Goal: Information Seeking & Learning: Learn about a topic

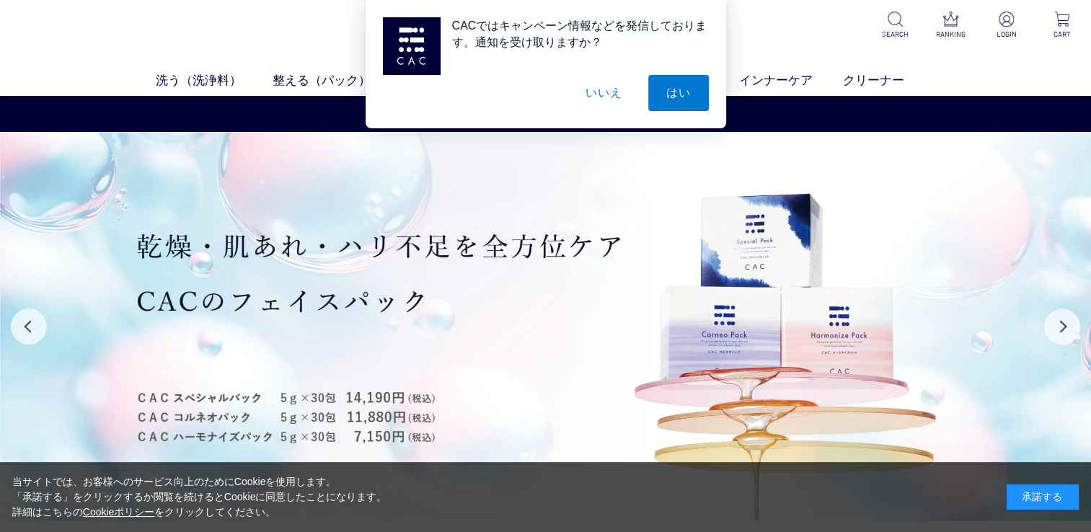
click at [614, 94] on button "いいえ" at bounding box center [604, 93] width 72 height 36
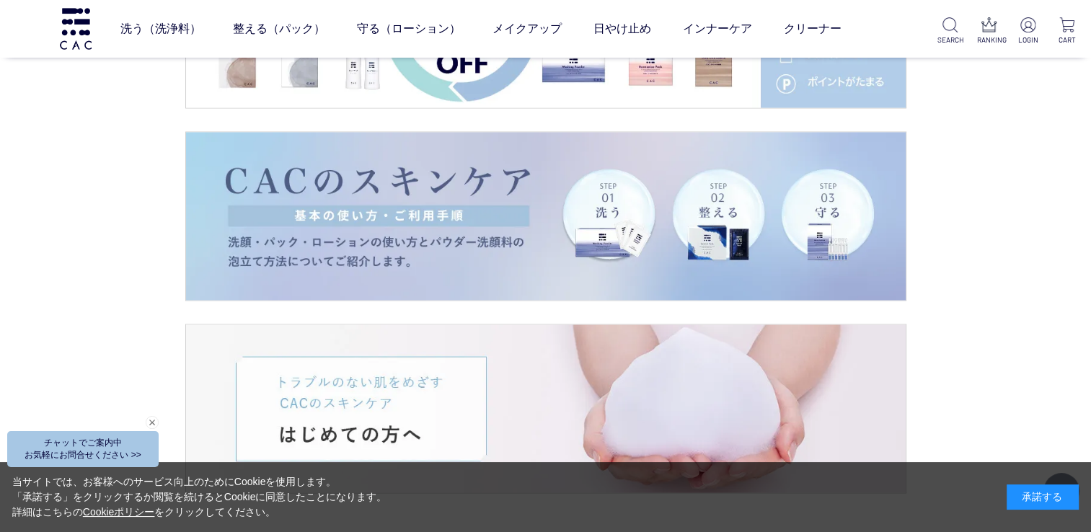
scroll to position [2510, 0]
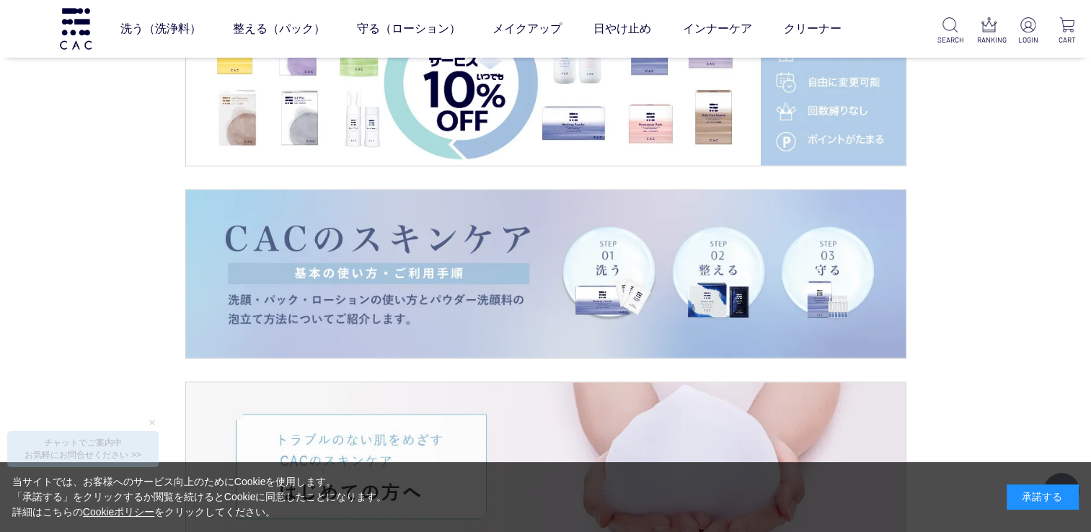
click at [985, 332] on div "TOPICS トピックス" at bounding box center [545, 114] width 1091 height 905
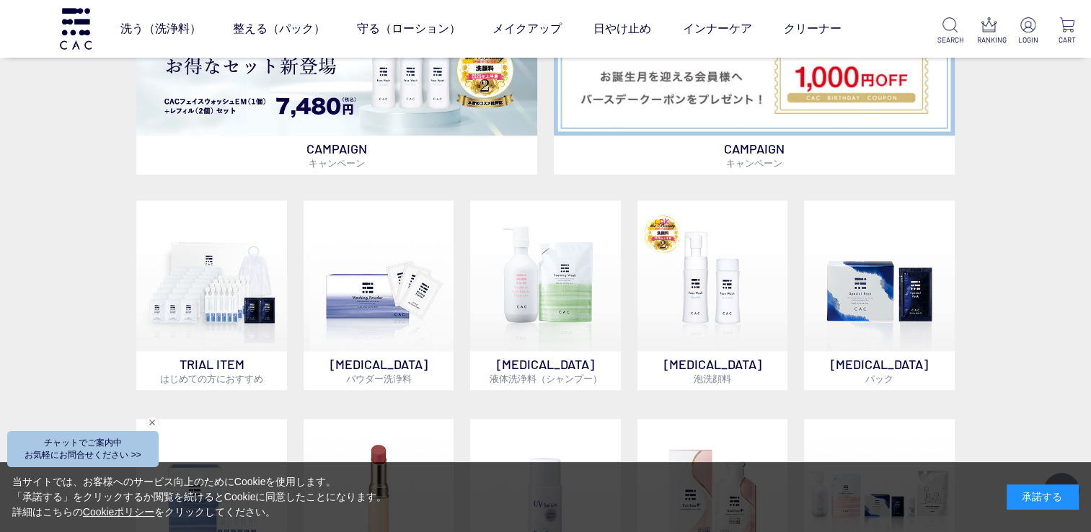
scroll to position [808, 0]
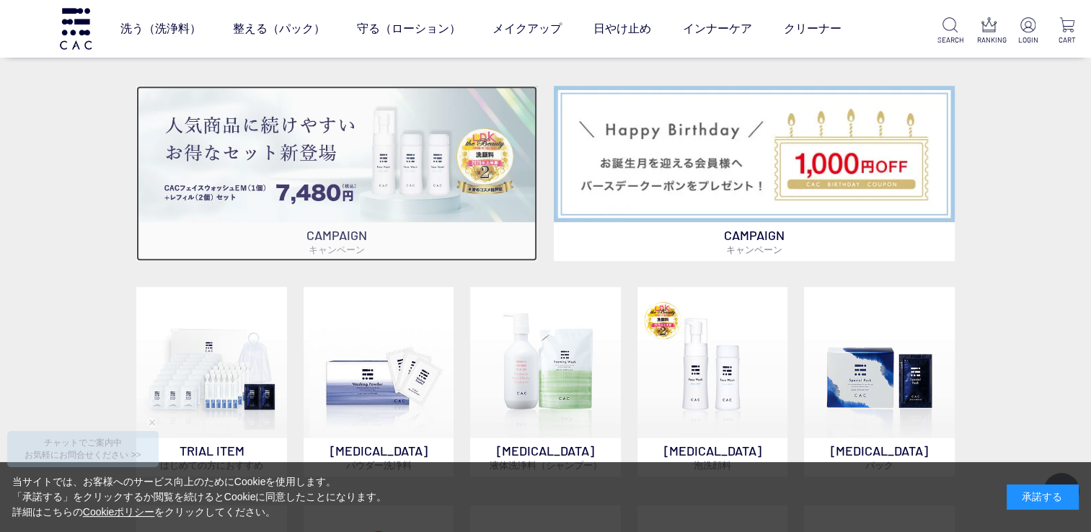
click at [391, 148] on img at bounding box center [336, 154] width 401 height 136
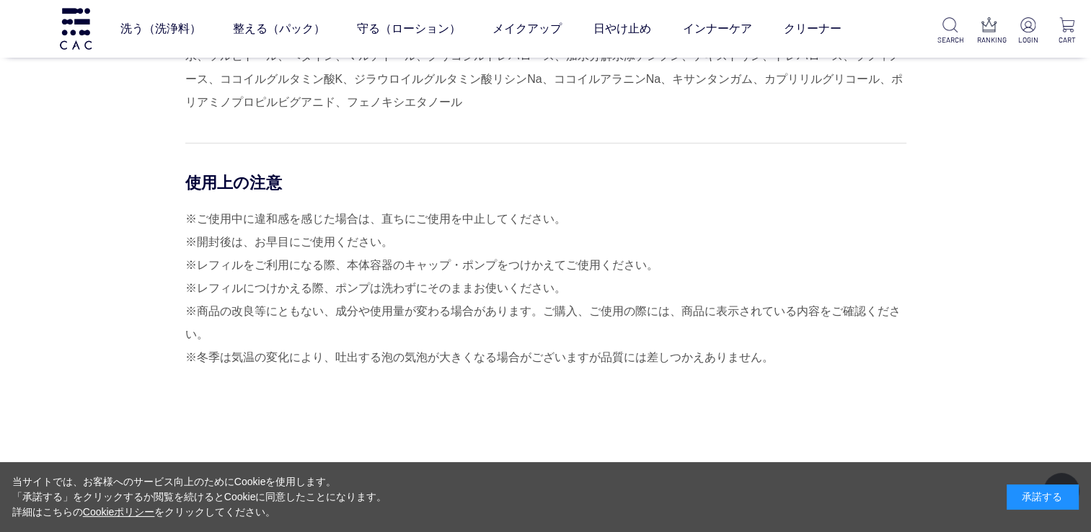
scroll to position [11542, 0]
